Goal: Information Seeking & Learning: Learn about a topic

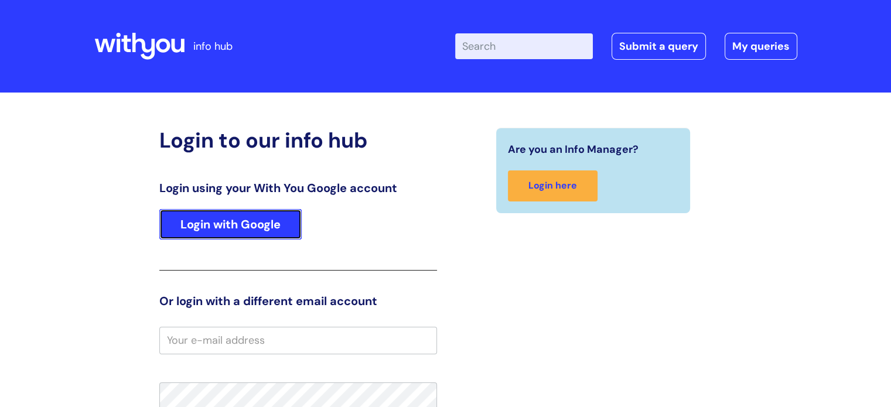
click at [296, 224] on link "Login with Google" at bounding box center [230, 224] width 142 height 30
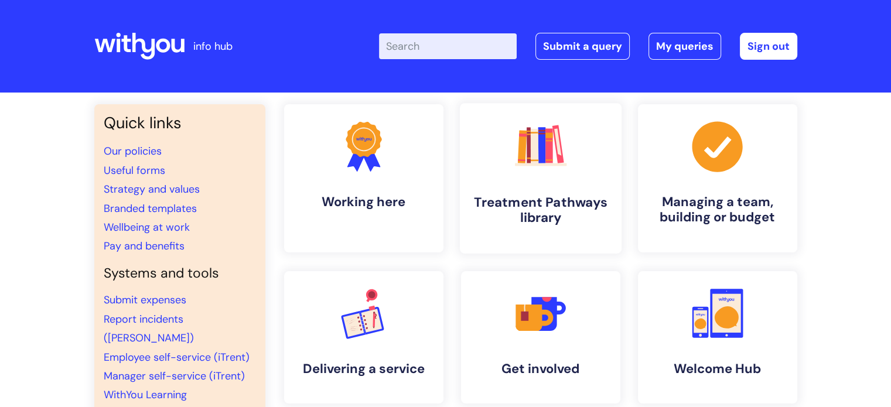
click at [543, 176] on link ".cls-1{fill:#f89b22;}.cls-1,.cls-2,.cls-3,.cls-4,.cls-5,.cls-6,.cls-7{stroke-wi…" at bounding box center [540, 178] width 162 height 150
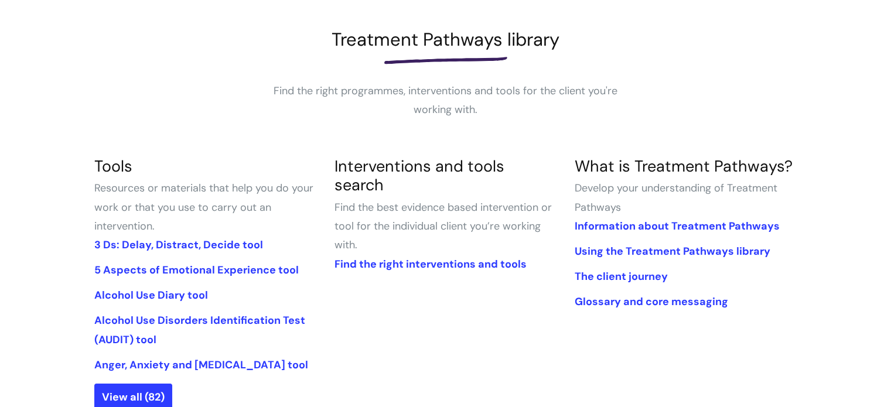
scroll to position [176, 0]
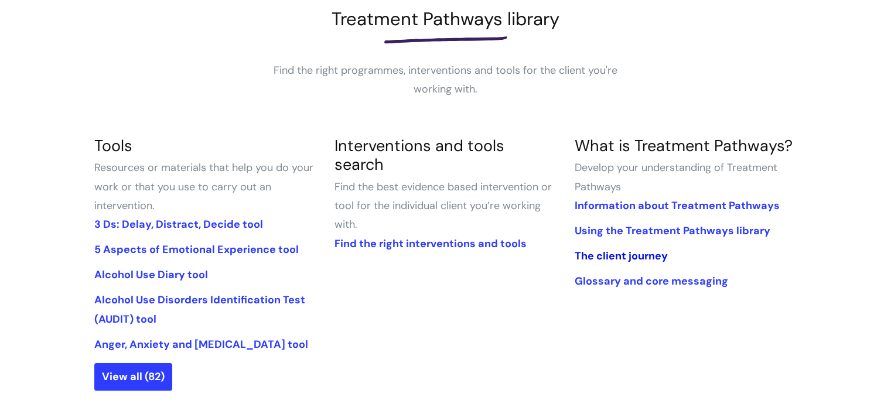
click at [615, 257] on link "The client journey" at bounding box center [620, 256] width 93 height 14
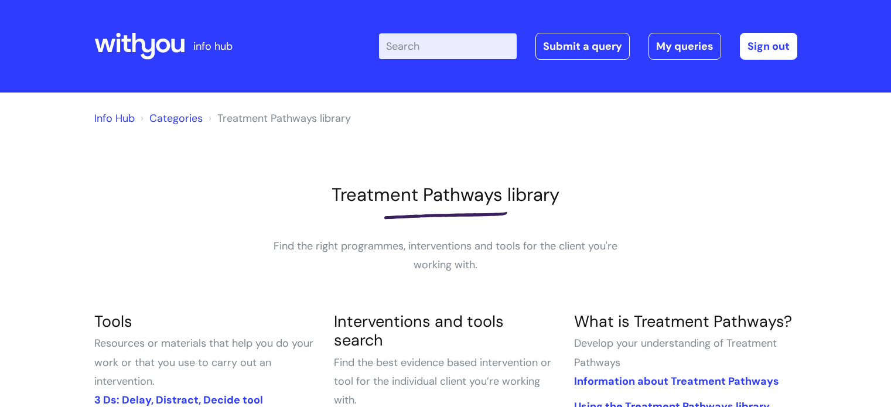
scroll to position [176, 0]
